Goal: Find specific page/section: Find specific page/section

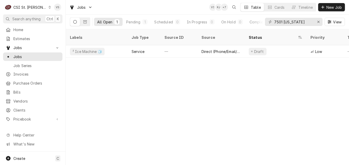
scroll to position [0, 248]
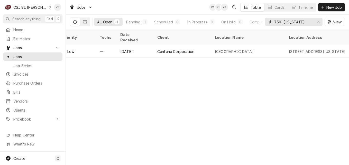
click at [300, 21] on input "7501 maryland" at bounding box center [293, 22] width 39 height 8
drag, startPoint x: 300, startPoint y: 21, endPoint x: 265, endPoint y: 23, distance: 35.5
click at [265, 23] on div "7501 maryland" at bounding box center [294, 22] width 58 height 8
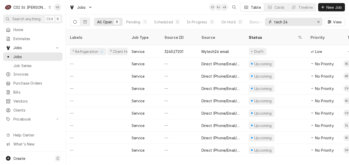
type input "tech 24"
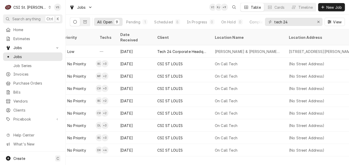
scroll to position [0, 422]
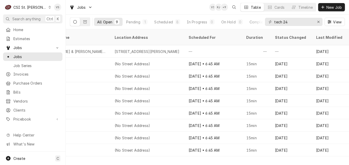
click at [80, 154] on div "Labels Job Type Source ID Source Status Priority Techs Date Received Client Loc…" at bounding box center [207, 97] width 283 height 136
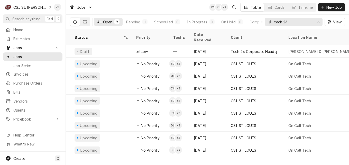
scroll to position [0, 10]
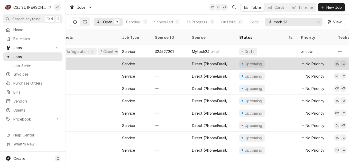
click at [145, 58] on div "Service" at bounding box center [134, 64] width 33 height 12
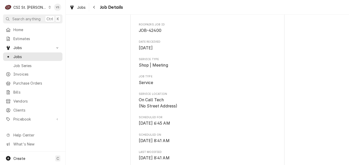
scroll to position [51, 0]
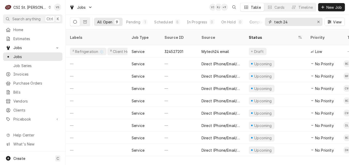
click at [289, 22] on input "tech 24" at bounding box center [293, 22] width 39 height 8
drag, startPoint x: 289, startPoint y: 22, endPoint x: 251, endPoint y: 20, distance: 38.0
click at [251, 20] on div "All Open 9 Pending 1 Scheduled 8 In Progress 0 On Hold 0 Completed 0 tech 24 Vi…" at bounding box center [207, 22] width 275 height 14
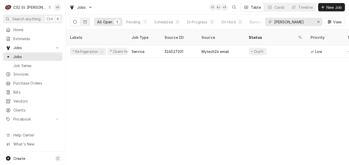
scroll to position [0, 248]
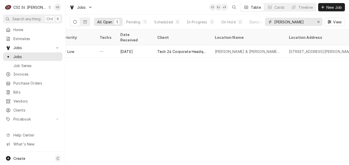
click at [286, 23] on input "barnes" at bounding box center [293, 22] width 39 height 8
click at [84, 23] on icon "Dynamic Content Wrapper" at bounding box center [85, 22] width 4 height 4
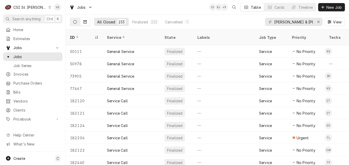
click at [77, 22] on icon "Dynamic Content Wrapper" at bounding box center [75, 22] width 4 height 4
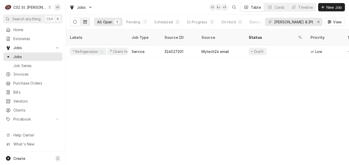
click at [83, 22] on button "Dynamic Content Wrapper" at bounding box center [85, 22] width 10 height 8
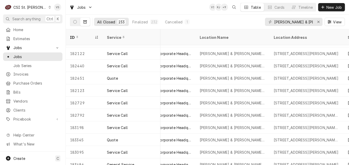
scroll to position [102, 244]
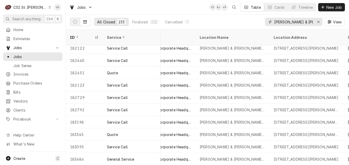
click at [305, 21] on input "barnes & noble" at bounding box center [293, 22] width 39 height 8
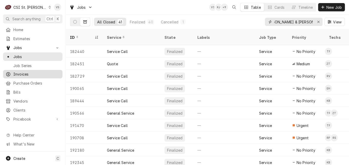
type input "barnes & noble chesterfield"
click at [27, 72] on span "Invoices" at bounding box center [36, 73] width 46 height 5
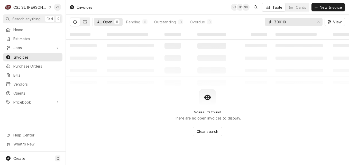
drag, startPoint x: 272, startPoint y: 24, endPoint x: 266, endPoint y: 25, distance: 6.3
click at [267, 24] on div "300110" at bounding box center [294, 22] width 58 height 8
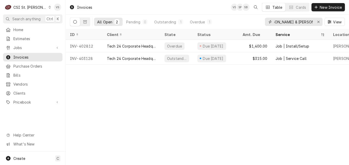
type input "barnes & noble chesterfield"
click at [257, 68] on div "Invoices VS SP SB Table Cards New Invoice All Open 2 Pending 0 Outstanding 1 Ov…" at bounding box center [207, 82] width 283 height 165
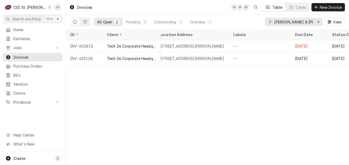
scroll to position [0, 305]
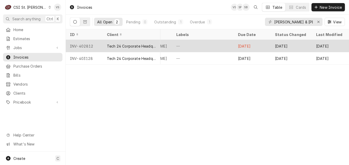
click at [91, 46] on div "INV-402812" at bounding box center [84, 46] width 37 height 12
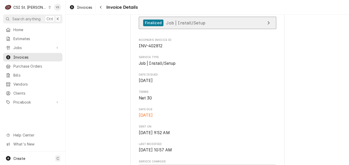
scroll to position [154, 0]
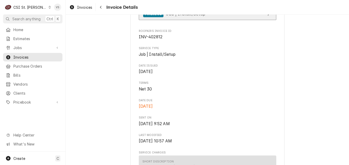
click at [190, 16] on span "Job | Install/Setup" at bounding box center [185, 13] width 39 height 5
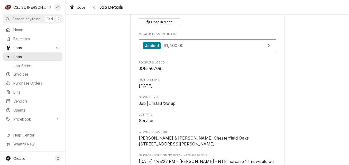
scroll to position [26, 0]
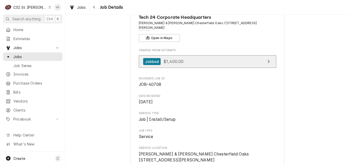
click at [189, 56] on link "Jobbed $1,400.00" at bounding box center [207, 61] width 137 height 13
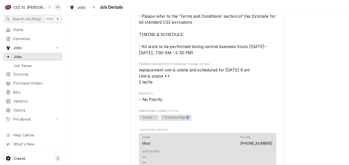
scroll to position [462, 0]
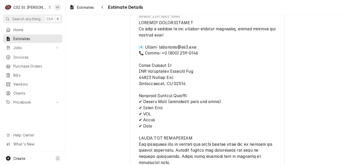
scroll to position [745, 0]
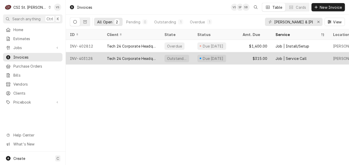
click at [130, 57] on div "Tech 24 Corporate Headquarters" at bounding box center [131, 58] width 49 height 5
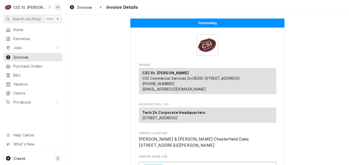
scroll to position [103, 0]
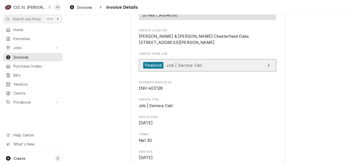
click at [187, 68] on span "Job | Service Call" at bounding box center [184, 64] width 36 height 5
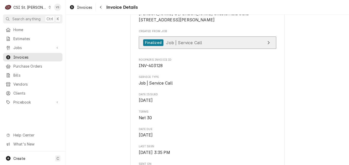
scroll to position [128, 0]
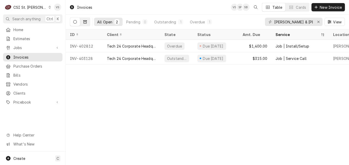
click at [83, 23] on icon "Dynamic Content Wrapper" at bounding box center [85, 22] width 4 height 4
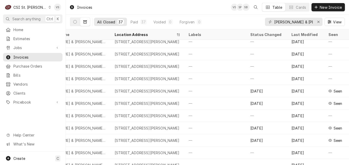
scroll to position [260, 198]
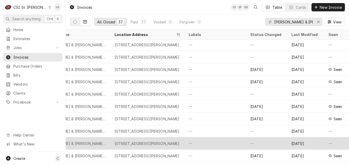
click at [150, 144] on div "1600 Clarkson Rd, Chesterfield, MO 63017" at bounding box center [147, 143] width 65 height 5
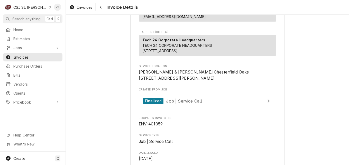
scroll to position [77, 0]
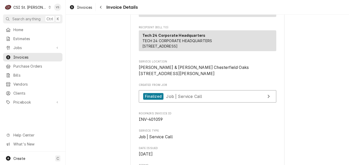
click at [199, 123] on span "INV-401059" at bounding box center [207, 119] width 137 height 6
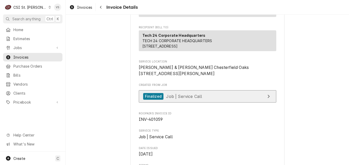
click at [192, 99] on span "Job | Service Call" at bounding box center [184, 96] width 36 height 5
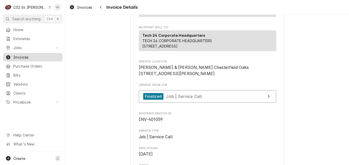
click at [33, 57] on span "Invoices" at bounding box center [36, 56] width 46 height 5
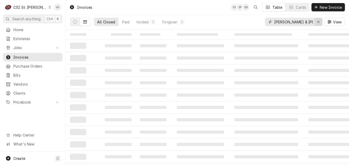
click at [316, 22] on div "Erase input" at bounding box center [318, 21] width 5 height 5
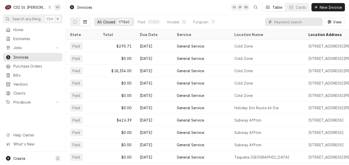
drag, startPoint x: 278, startPoint y: 21, endPoint x: 258, endPoint y: 20, distance: 20.1
click at [258, 20] on div "All Closed 171360 Paid 171341 Voided 12 Forgiven 7 View" at bounding box center [207, 22] width 275 height 14
paste input "318747188"
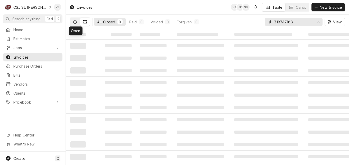
type input "318747188"
click at [76, 24] on button "Dynamic Content Wrapper" at bounding box center [75, 22] width 10 height 8
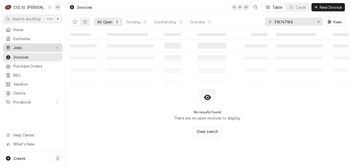
click at [25, 46] on span "Jobs" at bounding box center [32, 47] width 39 height 5
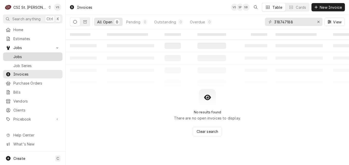
click at [21, 56] on span "Jobs" at bounding box center [36, 56] width 46 height 5
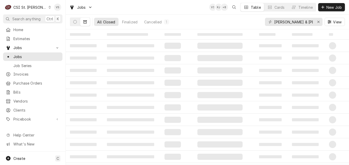
click at [274, 22] on div "barnes & noble chesterfield" at bounding box center [294, 22] width 58 height 8
click at [275, 21] on input "barnes & noble chesterfield" at bounding box center [293, 22] width 39 height 8
click at [273, 22] on div "barnes & noble chesterfield" at bounding box center [294, 22] width 58 height 8
click at [274, 22] on div "barnes & noble chesterfield" at bounding box center [294, 22] width 58 height 8
click at [274, 21] on input "barnes & noble chesterfield" at bounding box center [293, 22] width 39 height 8
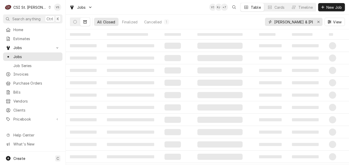
drag, startPoint x: 274, startPoint y: 21, endPoint x: 304, endPoint y: 26, distance: 30.4
click at [318, 24] on div "barnes & noble chesterfield" at bounding box center [294, 22] width 58 height 8
drag, startPoint x: 283, startPoint y: 24, endPoint x: 267, endPoint y: 24, distance: 15.9
click at [267, 24] on div "ld" at bounding box center [294, 22] width 58 height 8
paste input "318747188"
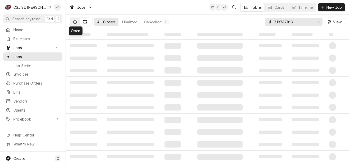
type input "318747188"
click at [75, 23] on icon "Dynamic Content Wrapper" at bounding box center [75, 22] width 4 height 4
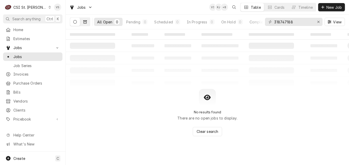
click at [84, 23] on icon "Dynamic Content Wrapper" at bounding box center [85, 21] width 4 height 3
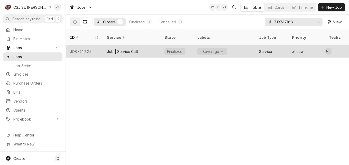
click at [148, 45] on div "Job | Service Call" at bounding box center [132, 51] width 58 height 12
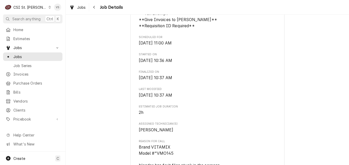
scroll to position [206, 0]
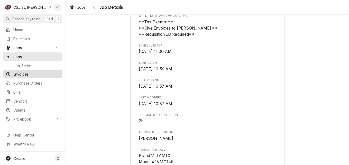
click at [29, 72] on span "Invoices" at bounding box center [36, 73] width 46 height 5
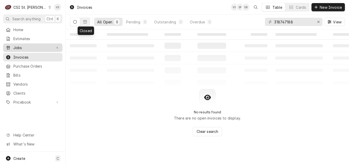
click at [18, 46] on span "Jobs" at bounding box center [32, 47] width 39 height 5
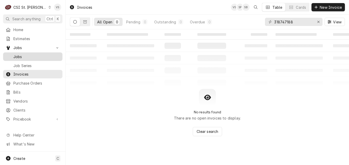
click at [24, 56] on span "Jobs" at bounding box center [36, 56] width 46 height 5
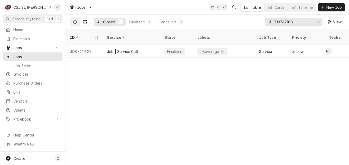
click at [74, 23] on icon "Dynamic Content Wrapper" at bounding box center [75, 22] width 4 height 4
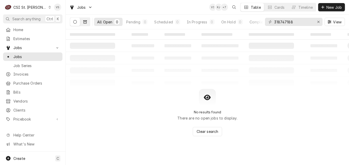
click at [85, 23] on icon "Dynamic Content Wrapper" at bounding box center [85, 21] width 4 height 3
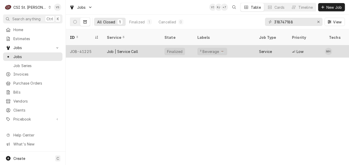
click at [154, 45] on div "Job | Service Call" at bounding box center [132, 51] width 58 height 12
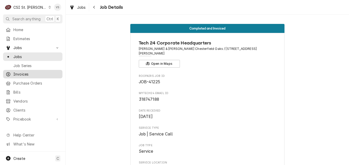
click at [23, 71] on span "Invoices" at bounding box center [36, 73] width 46 height 5
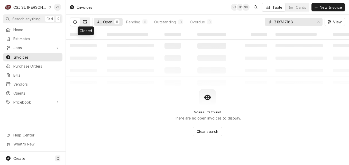
click at [89, 22] on button "Dynamic Content Wrapper" at bounding box center [85, 22] width 10 height 8
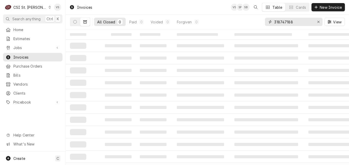
drag, startPoint x: 294, startPoint y: 23, endPoint x: 306, endPoint y: 32, distance: 15.1
click at [255, 21] on div "All Closed 0 Paid 0 Voided 0 Forgiven 0 318747188 View" at bounding box center [207, 22] width 275 height 14
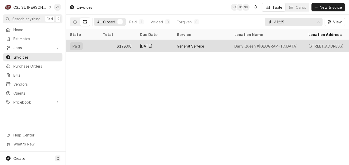
type input "41225"
click at [102, 46] on div "$198.00" at bounding box center [117, 46] width 37 height 12
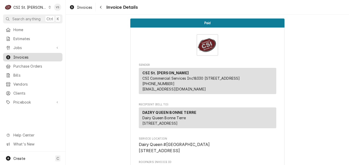
click at [23, 56] on span "Invoices" at bounding box center [36, 56] width 46 height 5
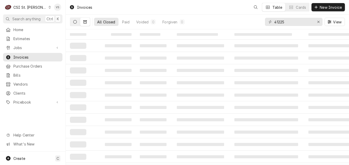
click at [76, 22] on icon "Dynamic Content Wrapper" at bounding box center [75, 22] width 4 height 4
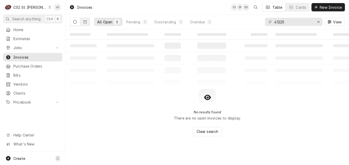
click at [77, 25] on button "Dynamic Content Wrapper" at bounding box center [75, 22] width 10 height 8
drag, startPoint x: 288, startPoint y: 23, endPoint x: 309, endPoint y: 33, distance: 22.9
click at [255, 21] on div "All Open 0 Pending 0 Outstanding 0 Overdue 0 41225 View" at bounding box center [207, 22] width 275 height 14
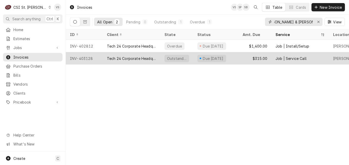
type input "[PERSON_NAME] & [PERSON_NAME] [PERSON_NAME]"
click at [96, 58] on div "INV-403128" at bounding box center [84, 58] width 37 height 12
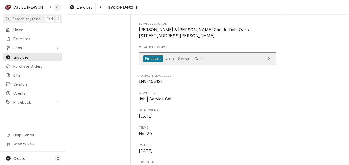
scroll to position [128, 0]
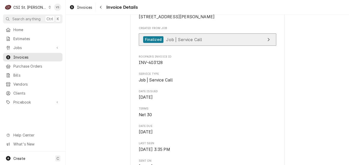
click at [197, 46] on link "Finalized Job | Service Call" at bounding box center [207, 39] width 137 height 13
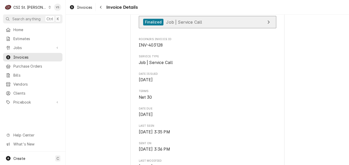
scroll to position [154, 0]
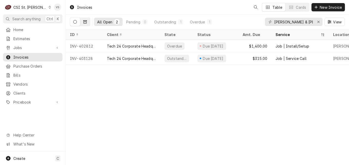
click at [86, 23] on icon "Dynamic Content Wrapper" at bounding box center [85, 21] width 4 height 3
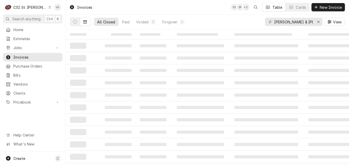
click at [105, 23] on div "All Closed" at bounding box center [106, 21] width 18 height 5
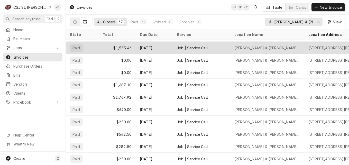
scroll to position [334, 0]
